Goal: Task Accomplishment & Management: Manage account settings

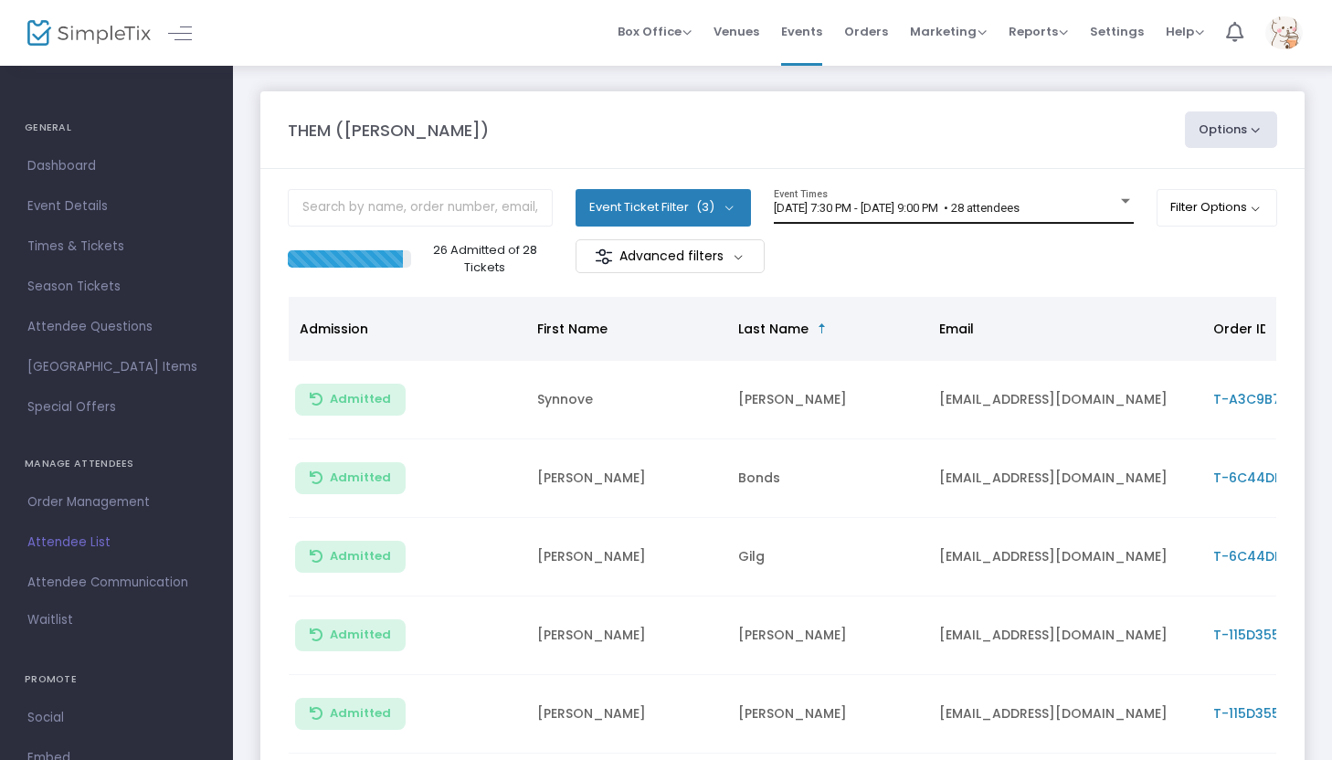
click at [834, 211] on span "[DATE] 7:30 PM - [DATE] 9:00 PM • 28 attendees" at bounding box center [897, 208] width 246 height 14
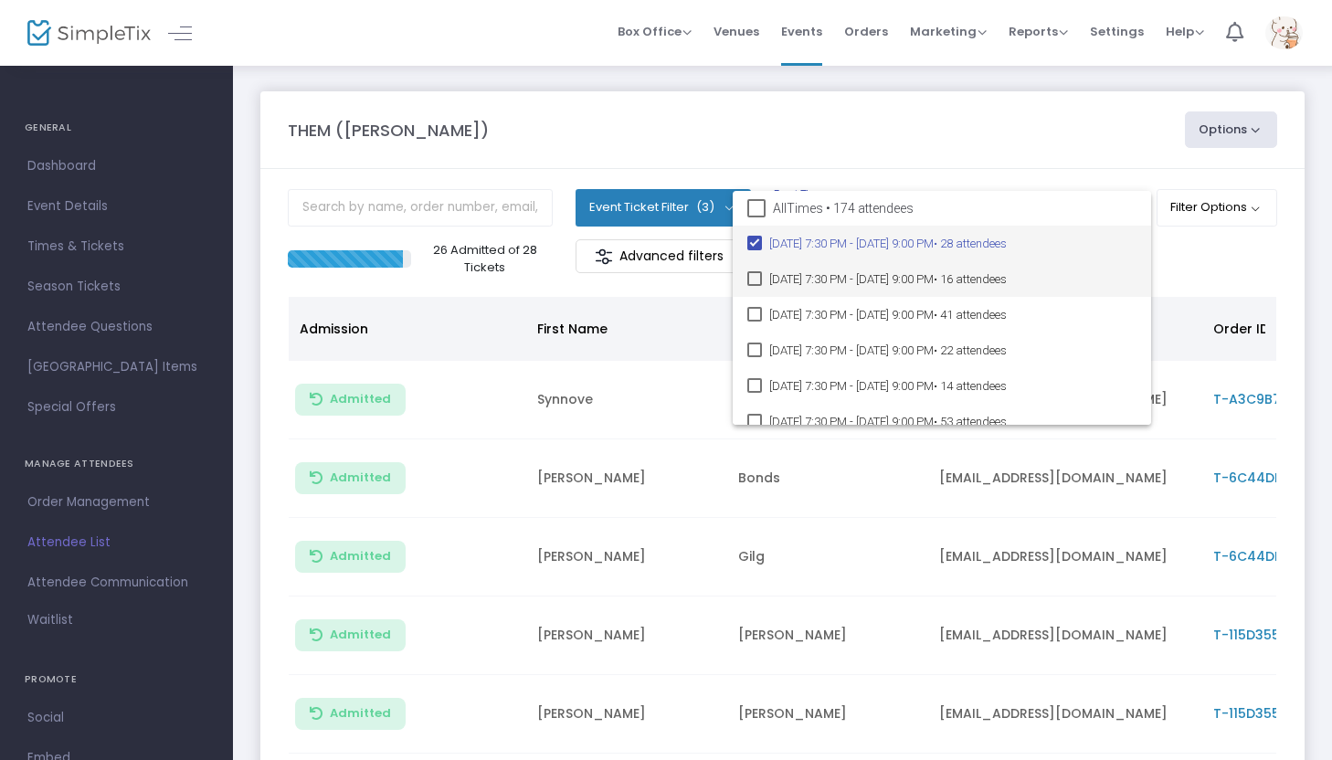
scroll to position [14, 0]
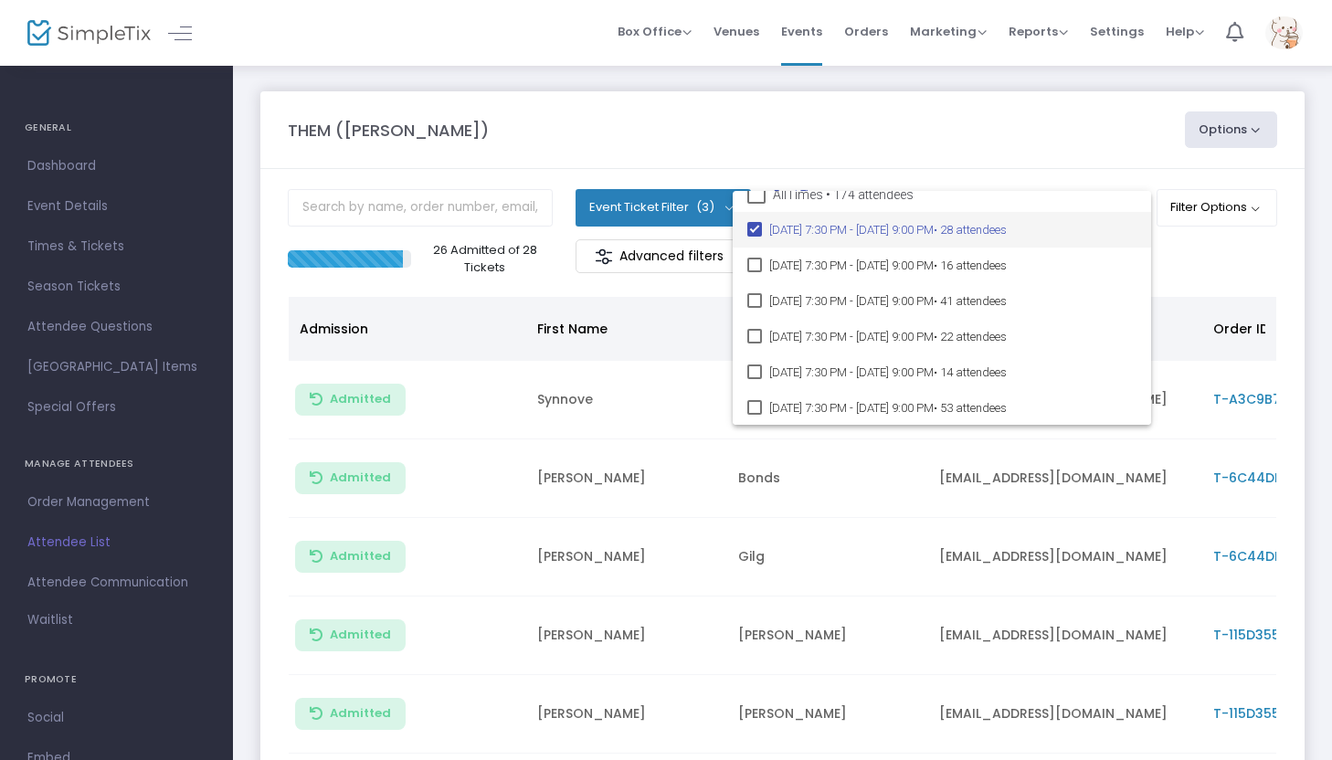
click at [871, 165] on div at bounding box center [666, 380] width 1332 height 760
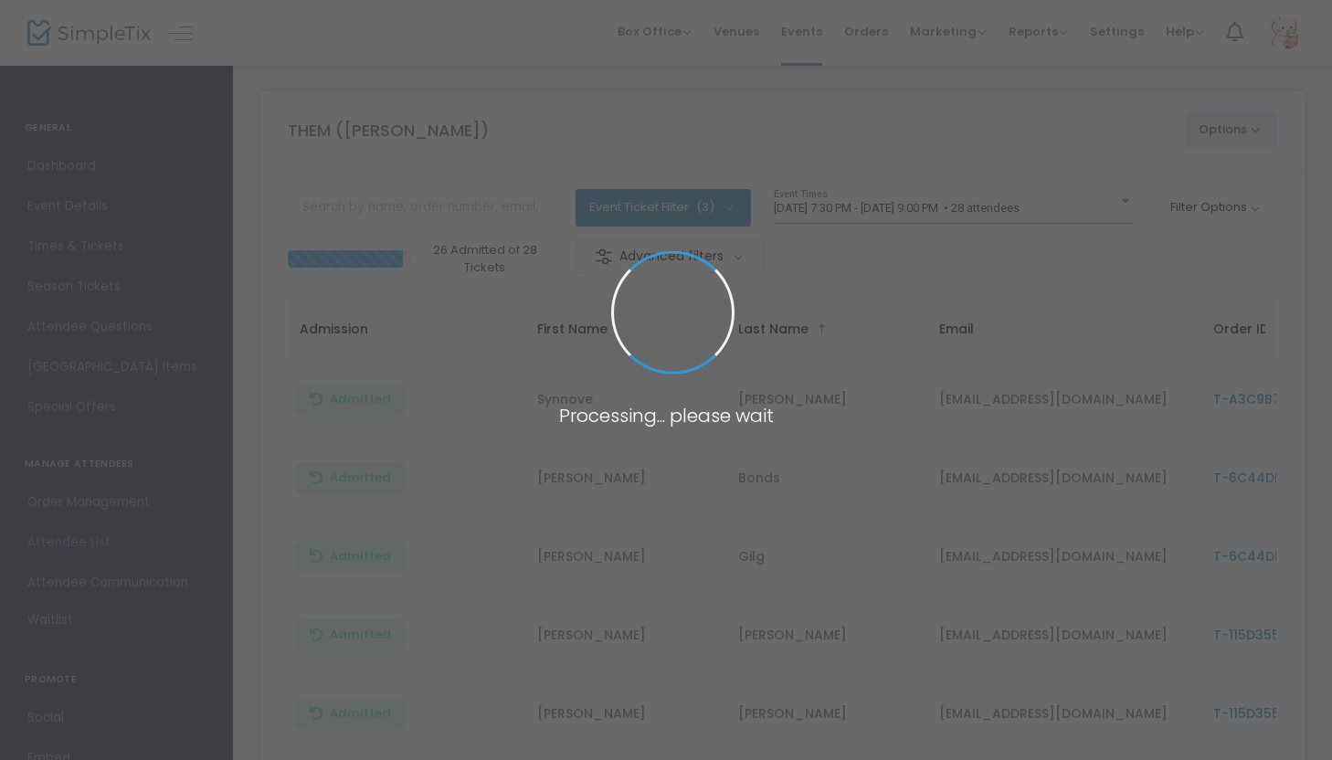
click at [862, 31] on span at bounding box center [666, 380] width 1332 height 760
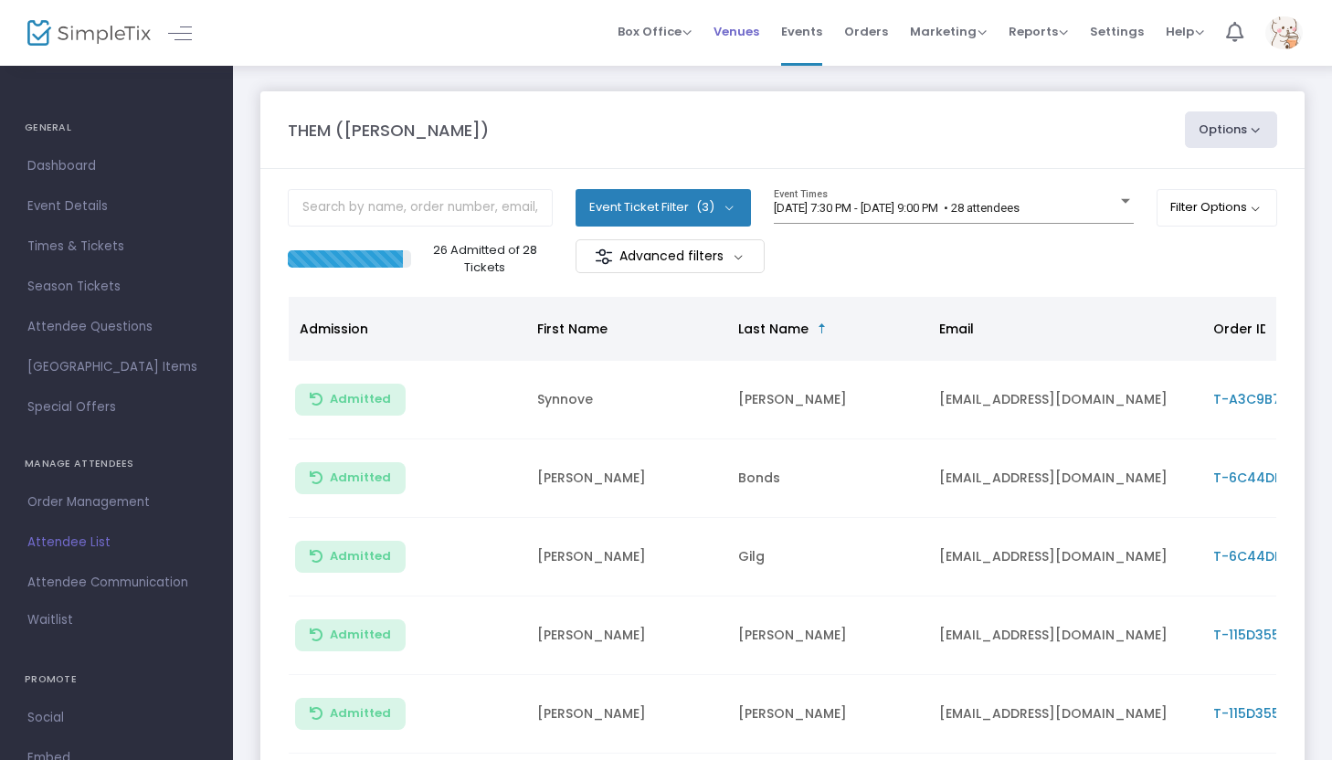
click at [746, 37] on span "Venues" at bounding box center [737, 31] width 46 height 47
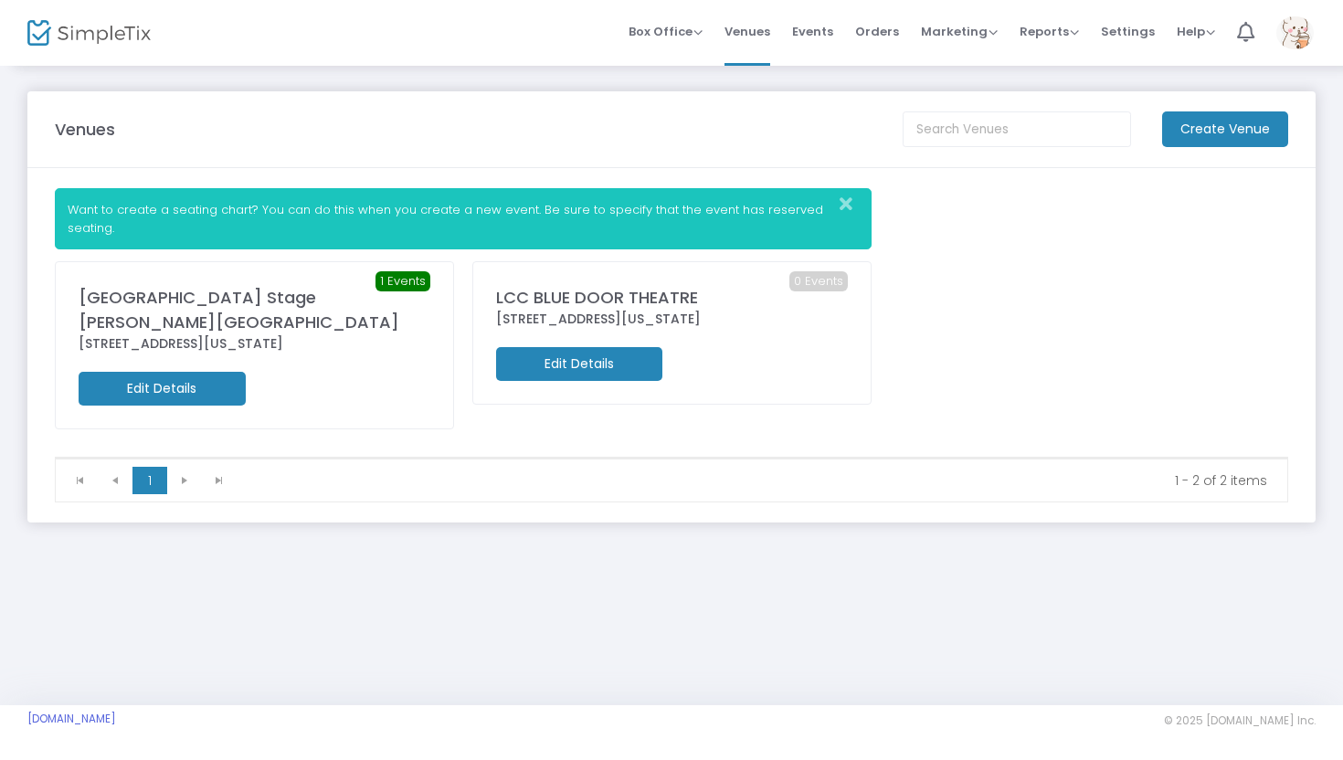
click at [216, 372] on m-button "Edit Details" at bounding box center [162, 389] width 167 height 34
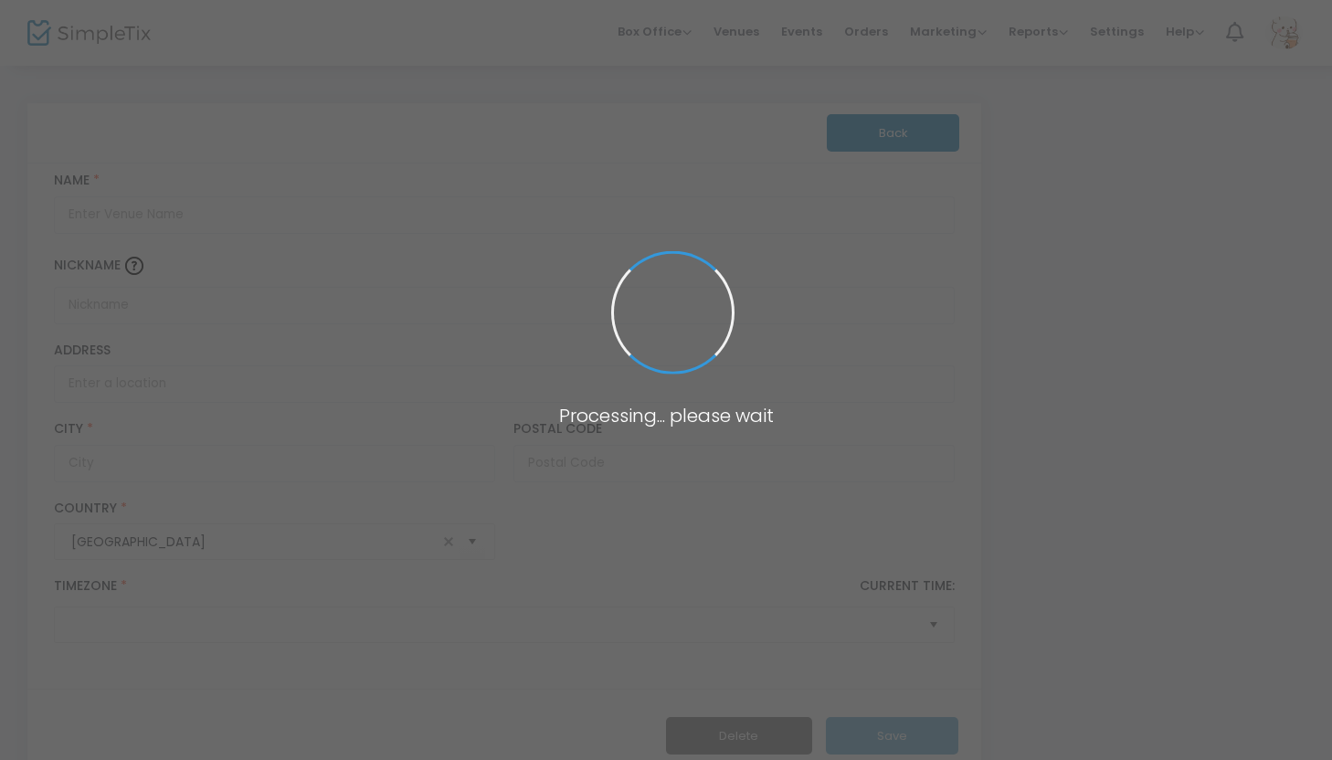
type input "[GEOGRAPHIC_DATA] Stage [PERSON_NAME][GEOGRAPHIC_DATA]"
type input "[STREET_ADDRESS]"
type input "[GEOGRAPHIC_DATA]"
type input "97209"
type input "[GEOGRAPHIC_DATA]"
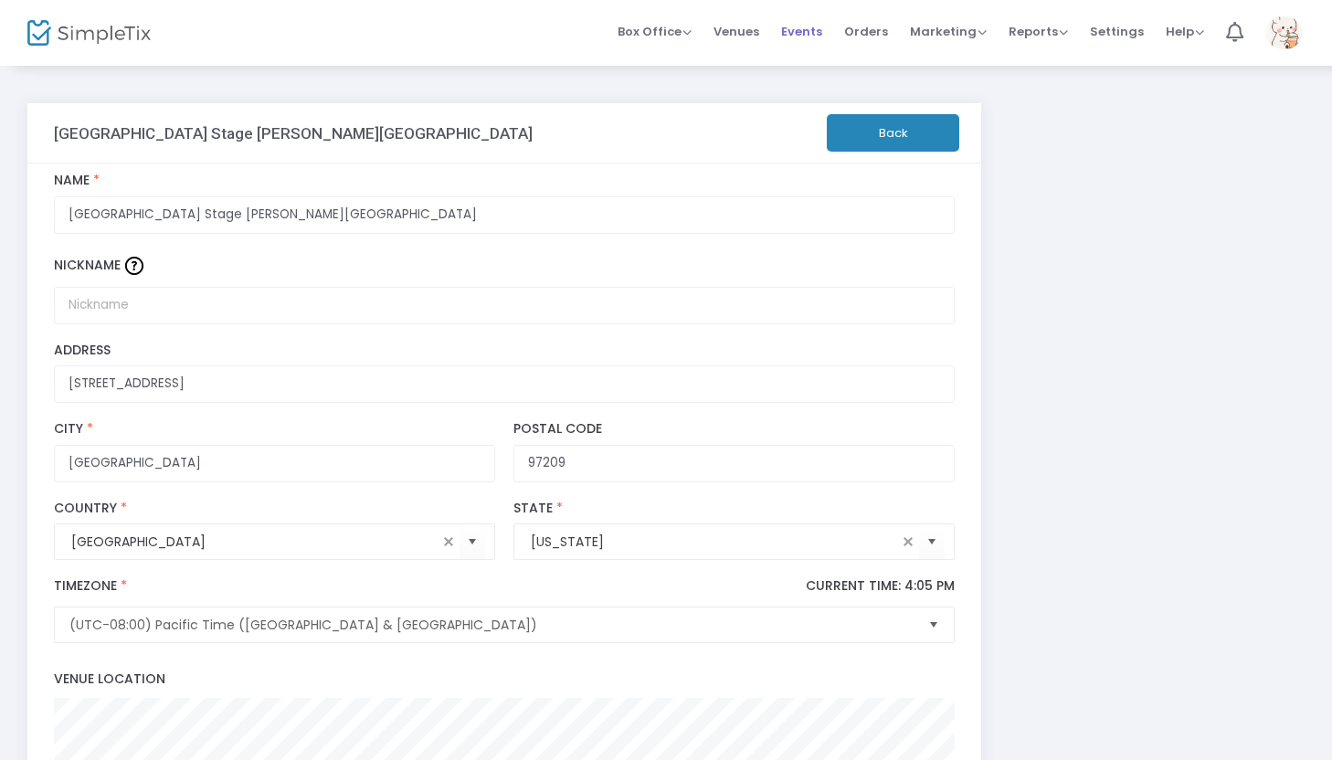
click at [804, 37] on span "Events" at bounding box center [801, 31] width 41 height 47
